Goal: Find specific fact: Find specific fact

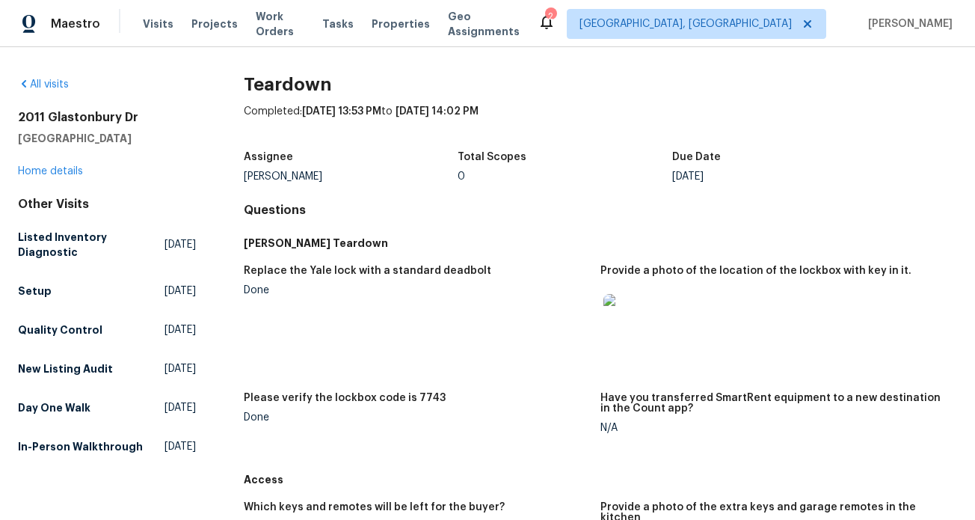
click at [622, 327] on img at bounding box center [627, 318] width 48 height 48
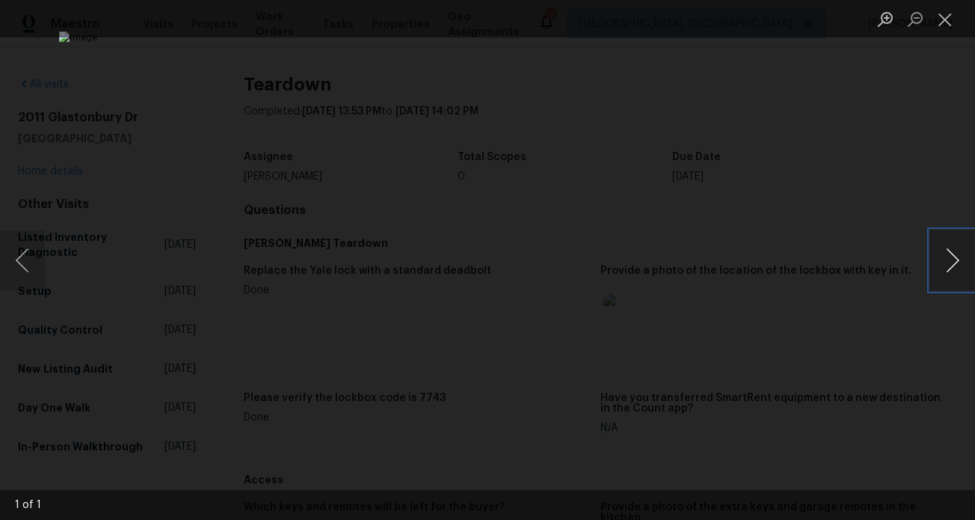
click at [957, 265] on button "Next image" at bounding box center [952, 260] width 45 height 60
click at [893, 273] on div "Lightbox" at bounding box center [487, 260] width 975 height 520
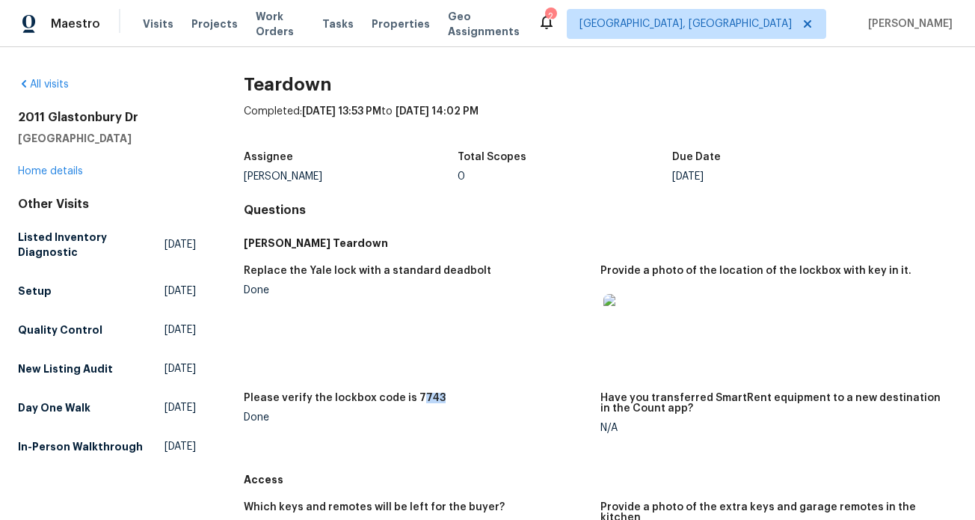
drag, startPoint x: 412, startPoint y: 395, endPoint x: 436, endPoint y: 395, distance: 23.9
click at [436, 395] on div "Please verify the lockbox code is 7743" at bounding box center [416, 401] width 345 height 19
click at [417, 408] on div "Please verify the lockbox code is 7743" at bounding box center [416, 401] width 345 height 19
drag, startPoint x: 409, startPoint y: 398, endPoint x: 431, endPoint y: 398, distance: 21.7
click at [431, 398] on h5 "Please verify the lockbox code is 7743" at bounding box center [345, 397] width 202 height 10
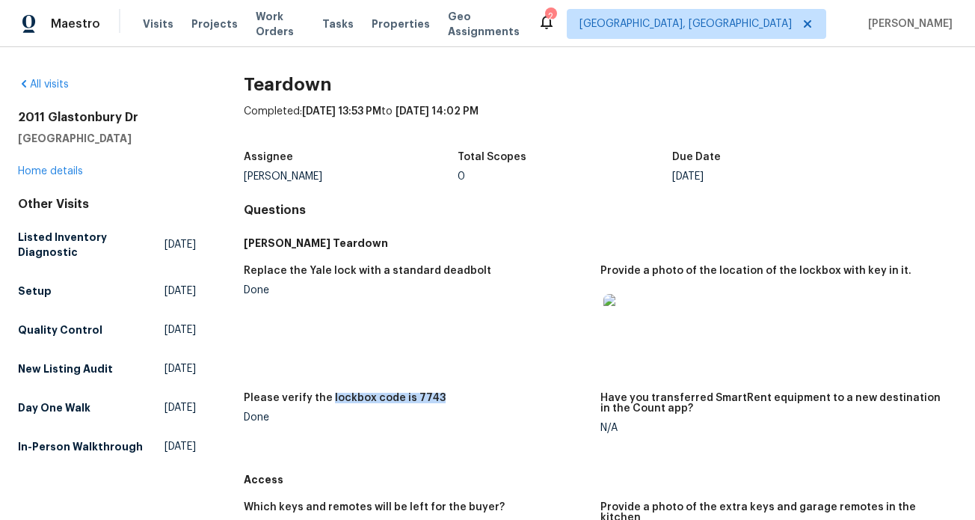
drag, startPoint x: 328, startPoint y: 397, endPoint x: 469, endPoint y: 399, distance: 140.6
click at [469, 399] on div "Please verify the lockbox code is 7743" at bounding box center [416, 401] width 345 height 19
copy h5 "lockbox code is 7743"
